Goal: Find specific page/section: Find specific page/section

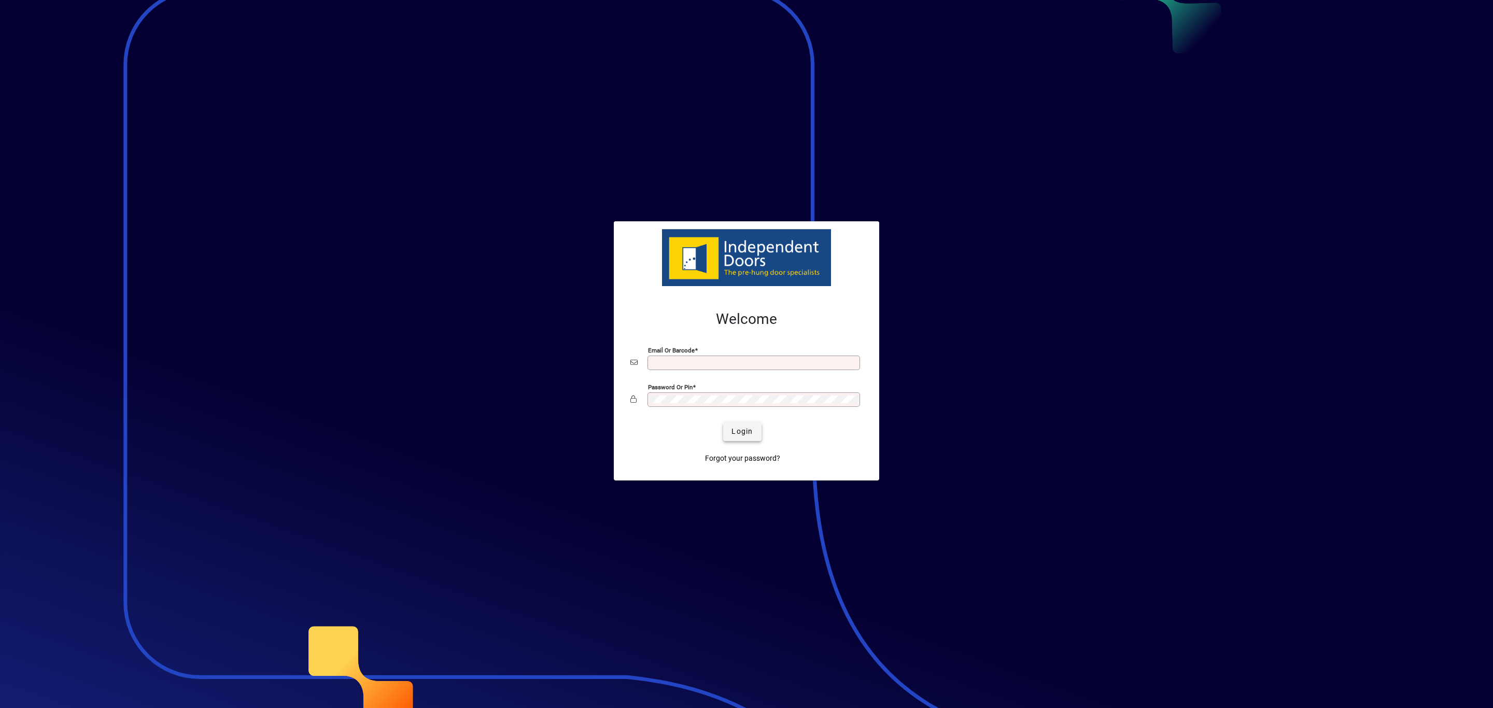
type input "**********"
click at [742, 435] on span "Login" at bounding box center [742, 431] width 21 height 11
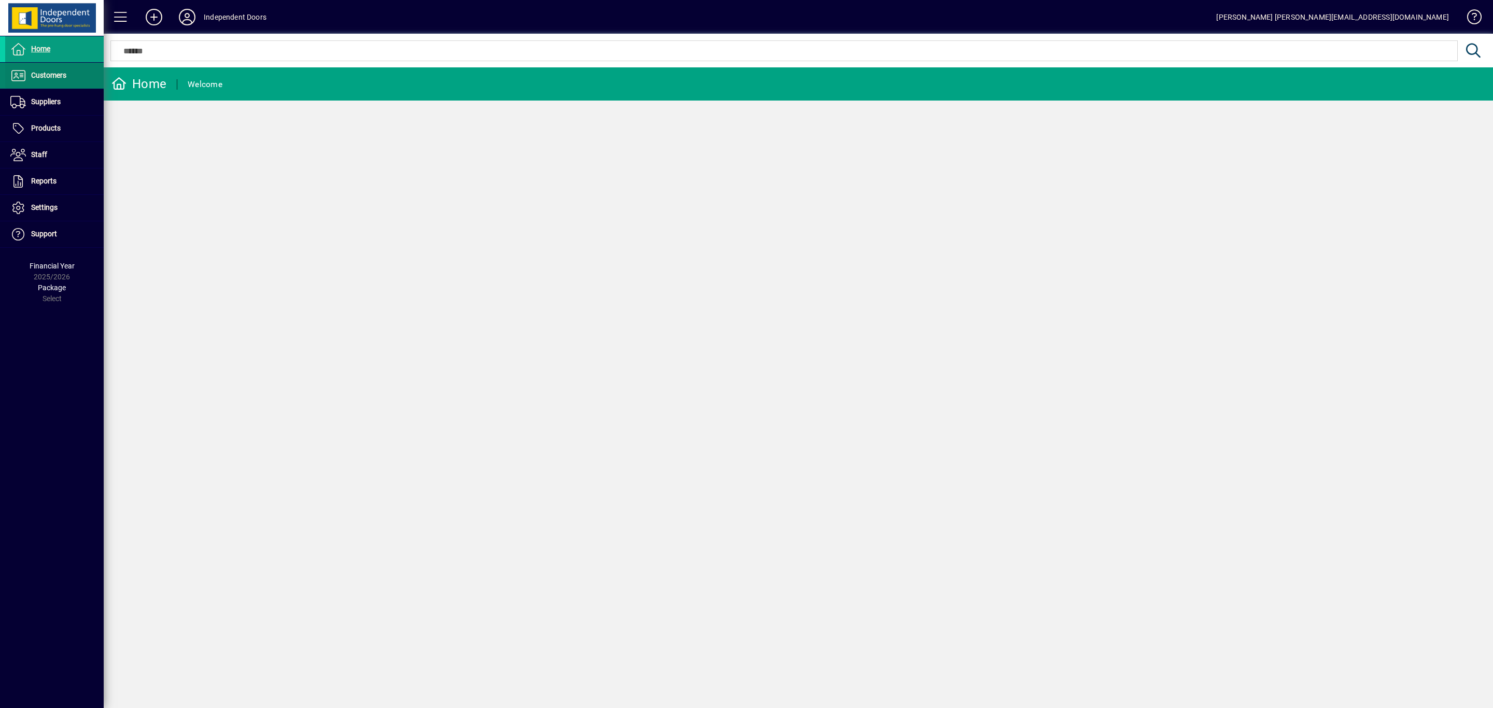
click at [40, 74] on span "Customers" at bounding box center [48, 75] width 35 height 8
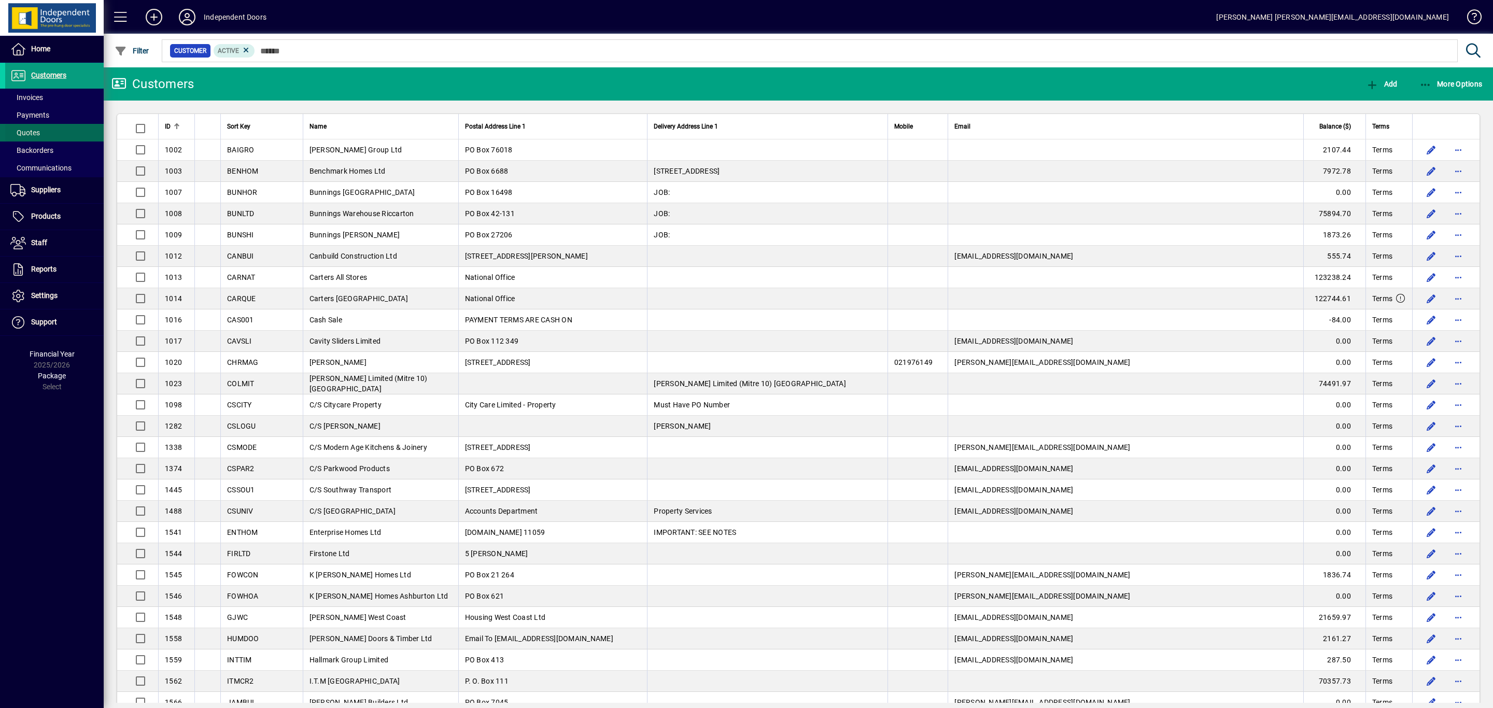
click at [26, 131] on span "Quotes" at bounding box center [25, 133] width 30 height 8
